Goal: Information Seeking & Learning: Learn about a topic

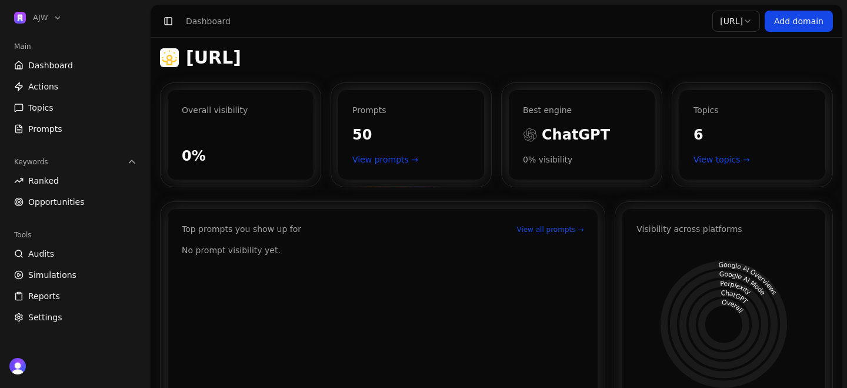
click at [406, 164] on link "View prompts →" at bounding box center [411, 160] width 118 height 12
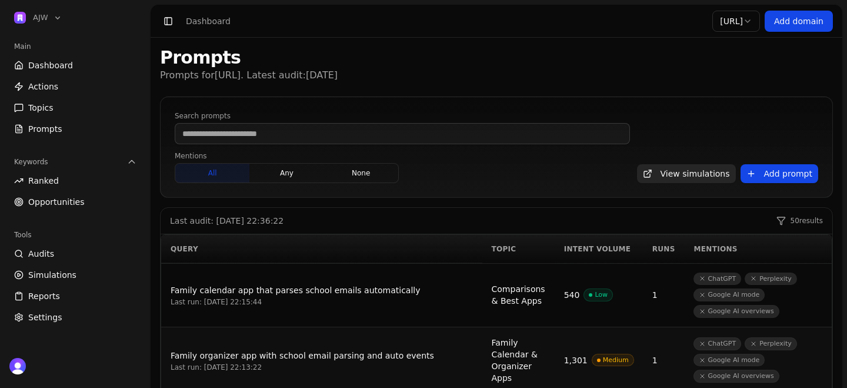
click at [82, 211] on div "Keywords Ranked Opportunities" at bounding box center [75, 182] width 141 height 68
click at [76, 200] on span "Opportunities" at bounding box center [56, 202] width 56 height 12
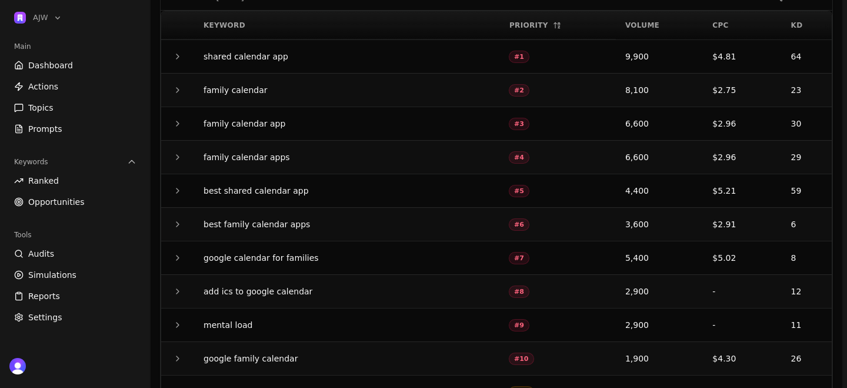
scroll to position [224, 0]
